Goal: Task Accomplishment & Management: Use online tool/utility

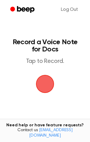
click at [44, 82] on span "button" at bounding box center [45, 84] width 18 height 18
click at [45, 91] on span "button" at bounding box center [45, 83] width 33 height 33
click at [47, 93] on span "button" at bounding box center [45, 84] width 18 height 18
click at [74, 9] on link "Log Out" at bounding box center [69, 9] width 29 height 14
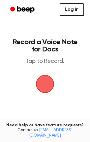
click at [73, 11] on link "Log in" at bounding box center [72, 9] width 24 height 13
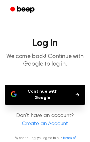
click at [66, 89] on button "Continue with Google" at bounding box center [45, 95] width 80 height 20
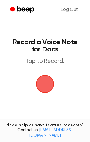
click at [51, 78] on span "button" at bounding box center [45, 83] width 17 height 17
click at [49, 80] on span "button" at bounding box center [45, 83] width 17 height 17
click at [75, 5] on link "Log Out" at bounding box center [69, 9] width 29 height 14
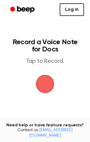
click at [74, 15] on link "Log in" at bounding box center [72, 9] width 24 height 13
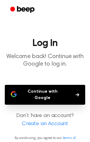
click at [63, 92] on button "Continue with Google" at bounding box center [45, 95] width 80 height 20
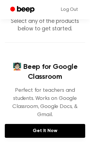
scroll to position [47, 0]
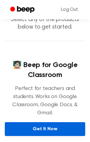
click at [65, 122] on link "Get It Now" at bounding box center [45, 129] width 80 height 14
